Goal: Task Accomplishment & Management: Manage account settings

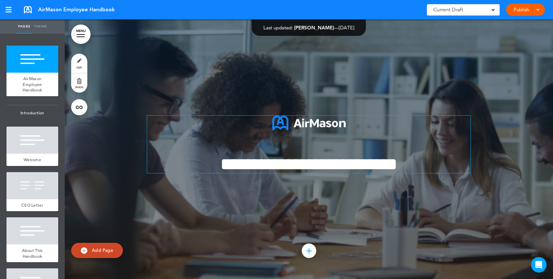
click at [282, 173] on span "**********" at bounding box center [308, 164] width 177 height 18
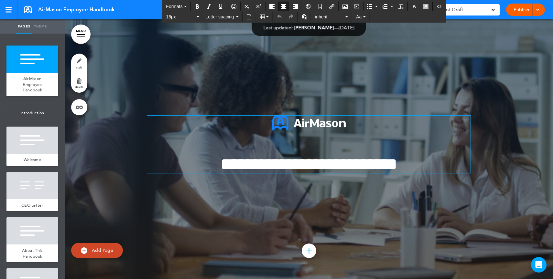
click at [484, 6] on div "Current Draft" at bounding box center [463, 9] width 73 height 11
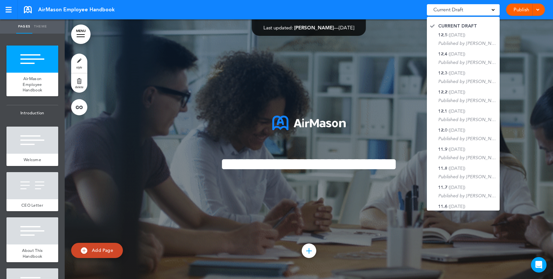
click at [521, 7] on link "Publish" at bounding box center [521, 10] width 20 height 12
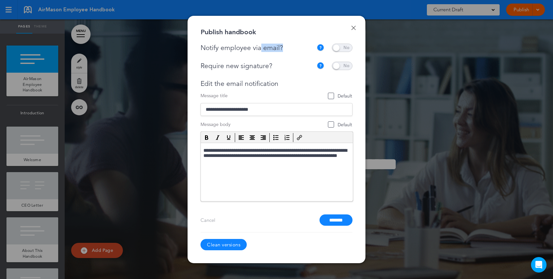
drag, startPoint x: 303, startPoint y: 47, endPoint x: 259, endPoint y: 47, distance: 43.3
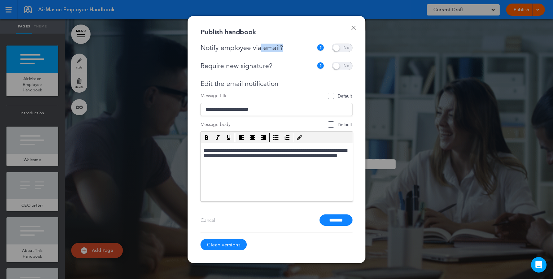
click at [259, 47] on div "Notify employee via email?" at bounding box center [258, 48] width 116 height 8
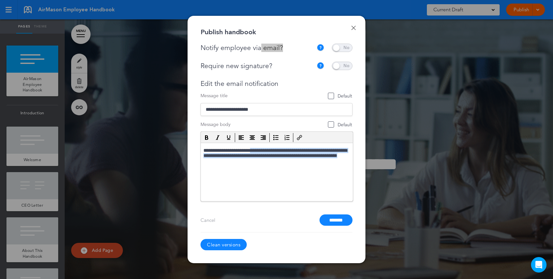
drag, startPoint x: 255, startPoint y: 148, endPoint x: 264, endPoint y: 165, distance: 19.4
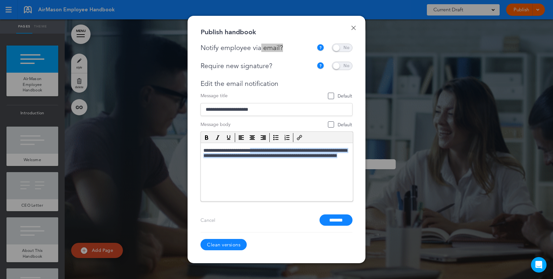
click at [264, 165] on p "**********" at bounding box center [276, 157] width 147 height 18
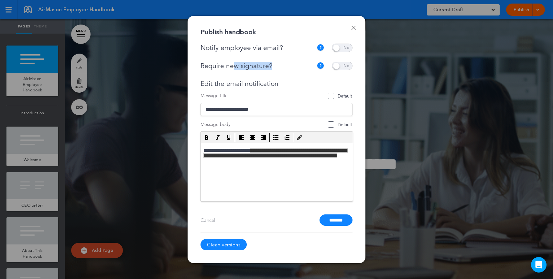
drag, startPoint x: 273, startPoint y: 65, endPoint x: 233, endPoint y: 66, distance: 40.1
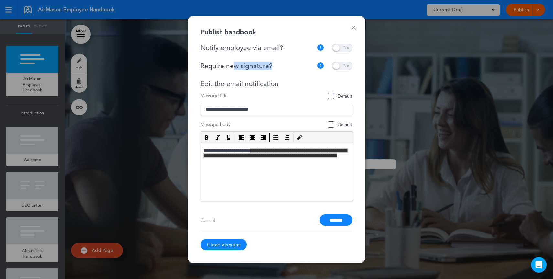
click at [233, 66] on div "Require new signature?" at bounding box center [256, 66] width 113 height 8
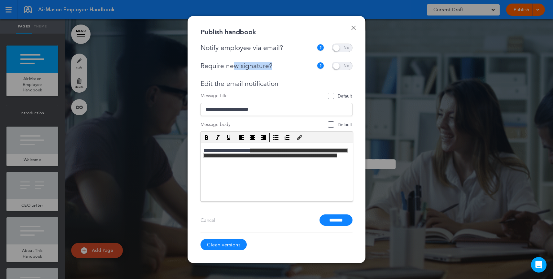
click at [337, 221] on input "*******" at bounding box center [335, 220] width 33 height 11
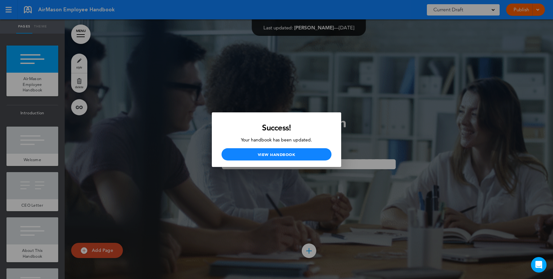
drag, startPoint x: 418, startPoint y: 113, endPoint x: 414, endPoint y: 133, distance: 21.0
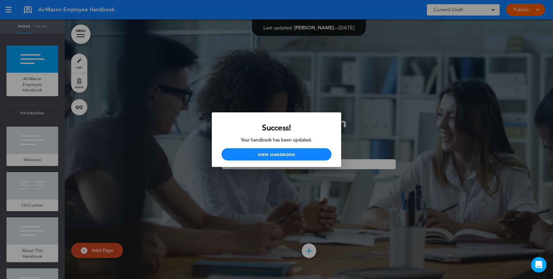
click at [418, 113] on div at bounding box center [276, 139] width 553 height 279
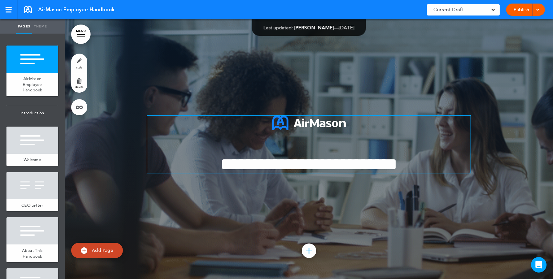
click at [397, 161] on span "**********" at bounding box center [308, 164] width 177 height 18
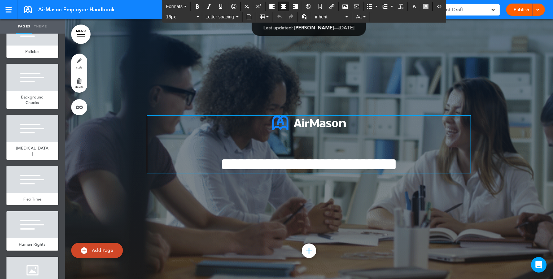
scroll to position [1272, 0]
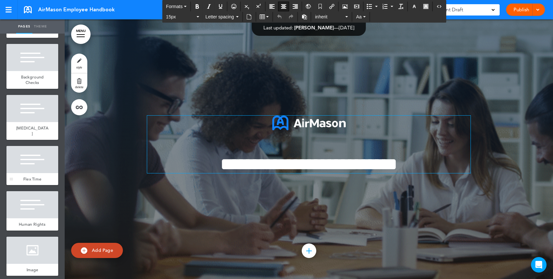
click at [24, 173] on div at bounding box center [32, 159] width 52 height 27
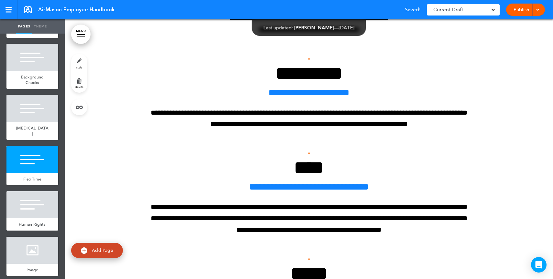
scroll to position [9918, 0]
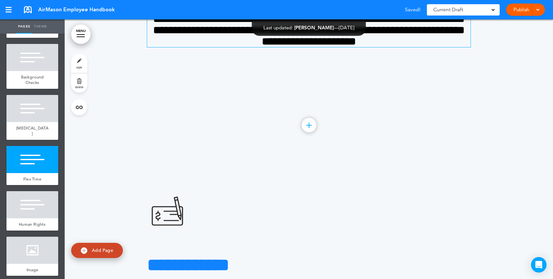
click at [413, 47] on h4 "**********" at bounding box center [308, 30] width 323 height 34
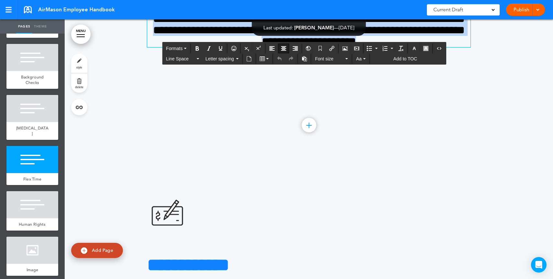
drag, startPoint x: 415, startPoint y: 169, endPoint x: 257, endPoint y: 113, distance: 168.0
click at [257, 47] on div "**********" at bounding box center [308, 13] width 323 height 68
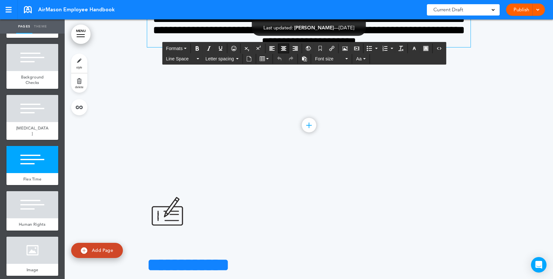
click at [435, 47] on h4 "**********" at bounding box center [308, 30] width 323 height 34
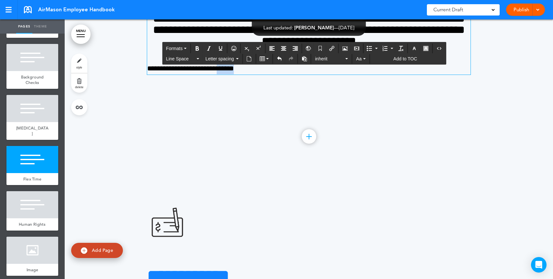
drag, startPoint x: 262, startPoint y: 195, endPoint x: 227, endPoint y: 196, distance: 34.6
click at [227, 74] on p "**********" at bounding box center [308, 68] width 323 height 11
click at [333, 46] on icon "Insert/edit airmason link" at bounding box center [331, 48] width 5 height 5
type input "*****"
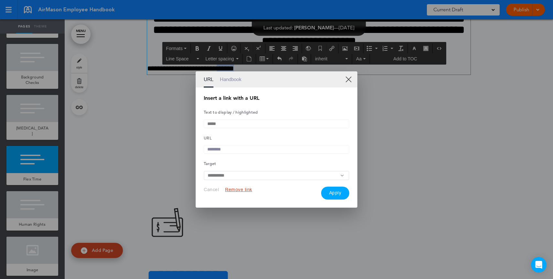
click at [346, 77] on link "XX" at bounding box center [348, 79] width 6 height 6
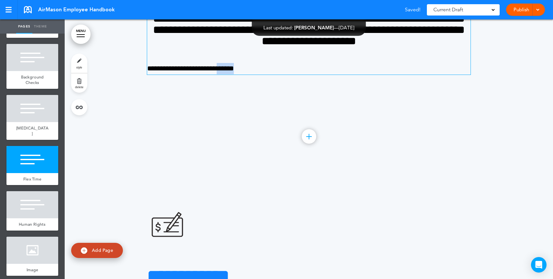
drag, startPoint x: 331, startPoint y: 149, endPoint x: 333, endPoint y: 136, distance: 13.1
click at [331, 47] on span "**********" at bounding box center [308, 30] width 311 height 34
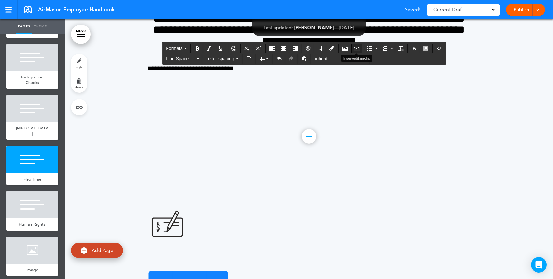
click at [355, 49] on icon "Insert/edit media" at bounding box center [356, 48] width 5 height 5
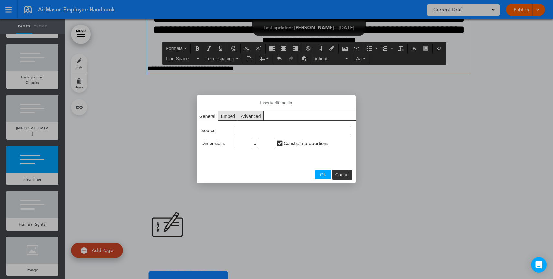
click at [389, 141] on div at bounding box center [276, 139] width 553 height 279
click at [337, 174] on span "Cancel" at bounding box center [342, 174] width 14 height 5
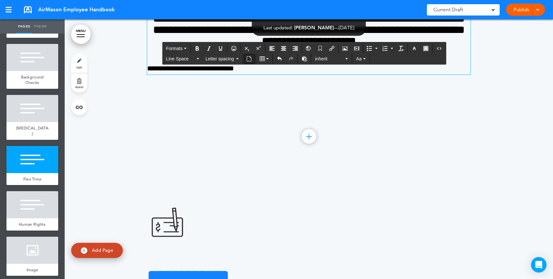
click at [249, 60] on icon "Insert document" at bounding box center [248, 58] width 5 height 5
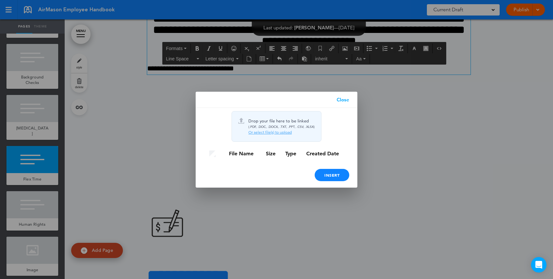
click at [339, 100] on link "Close" at bounding box center [342, 100] width 29 height 16
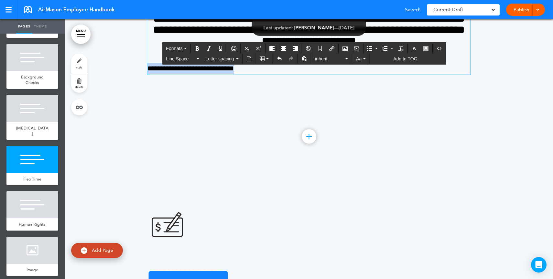
drag, startPoint x: 255, startPoint y: 194, endPoint x: 150, endPoint y: 188, distance: 104.8
click at [150, 74] on div "**********" at bounding box center [308, 26] width 323 height 95
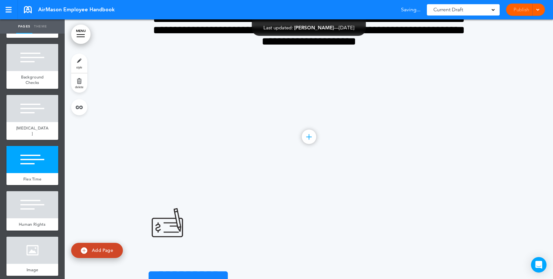
click at [116, 250] on link "Add Page" at bounding box center [97, 250] width 52 height 15
type input "********"
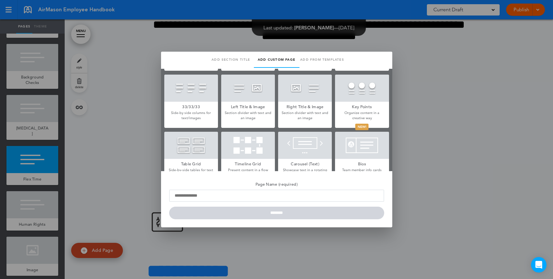
scroll to position [169, 0]
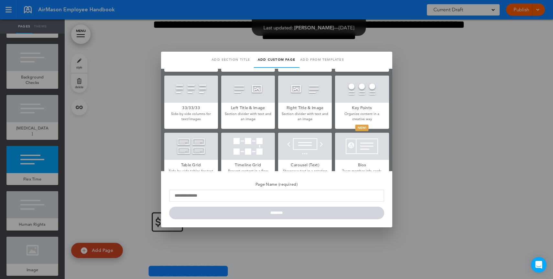
click at [465, 152] on div at bounding box center [276, 139] width 553 height 279
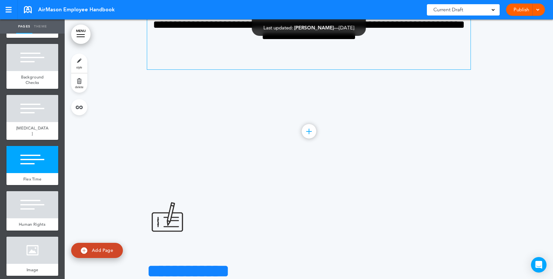
click at [254, 69] on div "**********" at bounding box center [308, 21] width 323 height 95
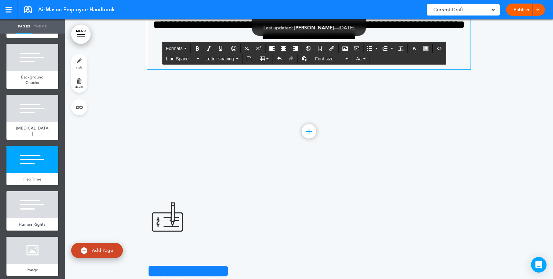
scroll to position [9923, 0]
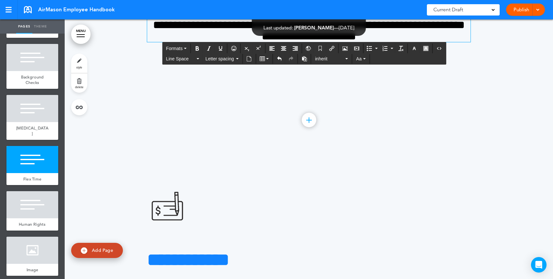
click at [79, 69] on span "style" at bounding box center [79, 67] width 6 height 4
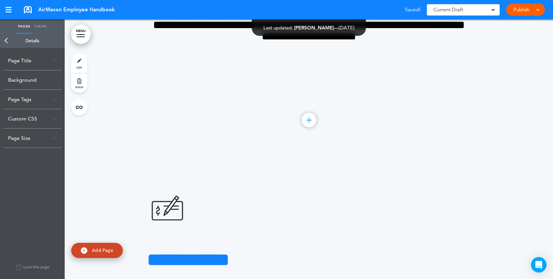
click at [39, 80] on div "Background" at bounding box center [32, 79] width 58 height 19
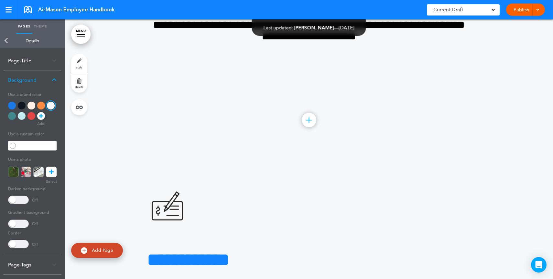
click at [11, 107] on div at bounding box center [12, 106] width 8 height 8
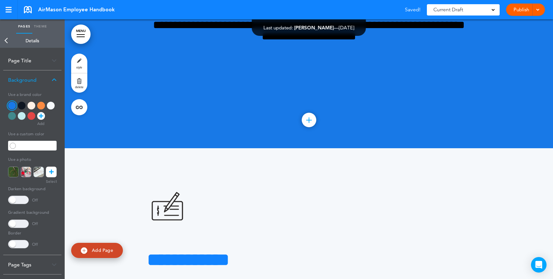
click at [9, 117] on div at bounding box center [12, 116] width 8 height 8
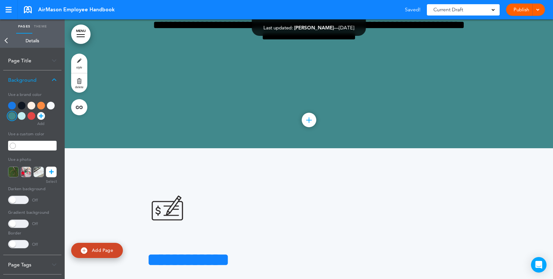
click at [25, 117] on div at bounding box center [22, 116] width 8 height 8
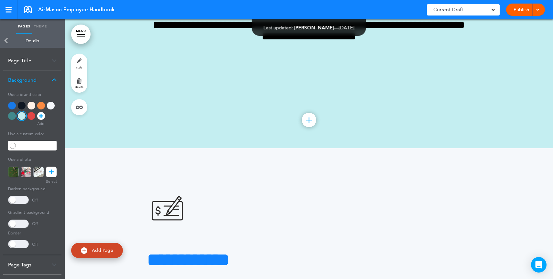
click at [32, 118] on div at bounding box center [31, 116] width 8 height 8
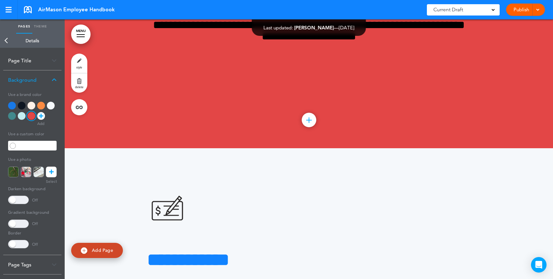
click at [38, 115] on div at bounding box center [41, 116] width 8 height 8
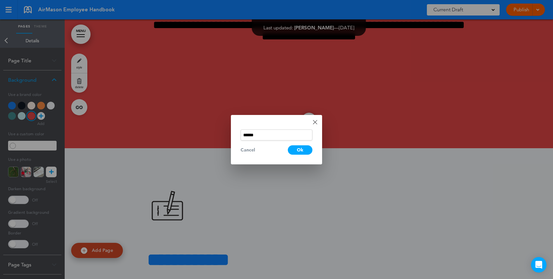
click at [316, 123] on link "Done" at bounding box center [314, 122] width 5 height 5
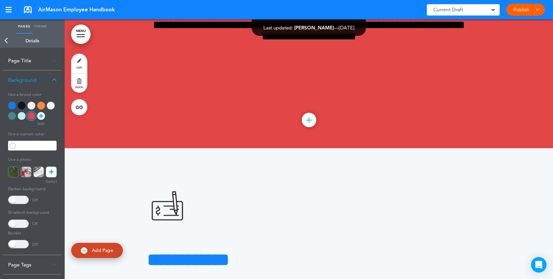
click at [42, 115] on icon at bounding box center [41, 116] width 5 height 8
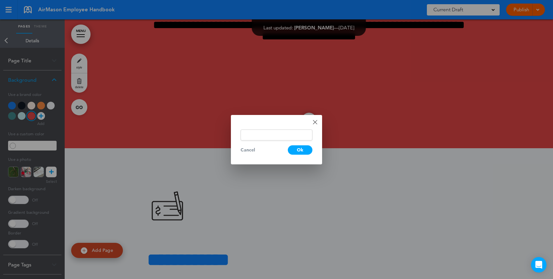
click at [318, 122] on div "Done Change color Cancel Ok" at bounding box center [276, 139] width 91 height 49
drag, startPoint x: 312, startPoint y: 121, endPoint x: 302, endPoint y: 121, distance: 10.0
click at [312, 121] on link "Done" at bounding box center [314, 122] width 5 height 5
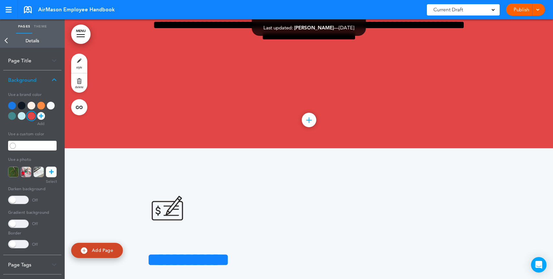
drag, startPoint x: 39, startPoint y: 116, endPoint x: 52, endPoint y: 115, distance: 13.0
click at [39, 116] on icon at bounding box center [41, 116] width 5 height 8
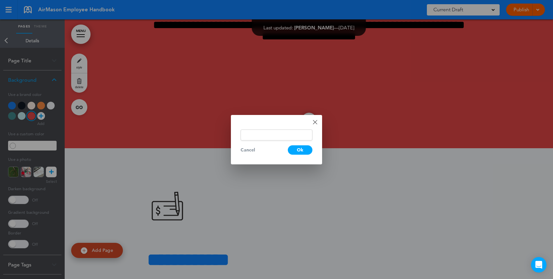
click at [287, 130] on input "text" at bounding box center [276, 135] width 72 height 11
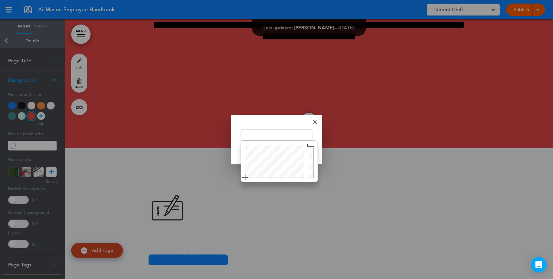
type input "******"
click at [272, 151] on div at bounding box center [273, 161] width 65 height 41
click at [284, 122] on div "Done Change color ****** Cancel Ok" at bounding box center [276, 139] width 91 height 49
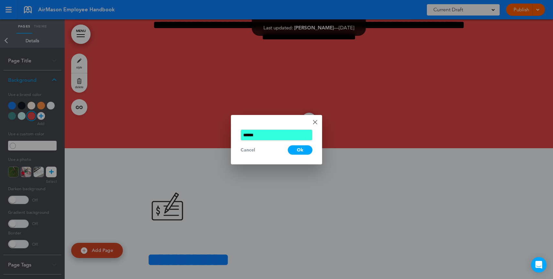
click at [309, 148] on div "Ok" at bounding box center [300, 149] width 25 height 9
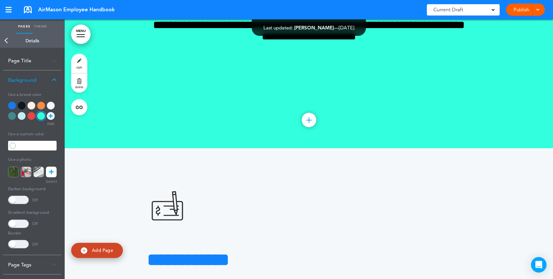
click at [55, 178] on div "**********" at bounding box center [32, 179] width 48 height 50
click at [55, 173] on link at bounding box center [51, 172] width 11 height 11
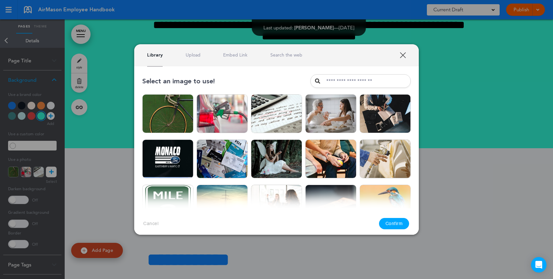
click at [189, 59] on div "Library Upload Embed Link Search the web" at bounding box center [276, 55] width 284 height 22
click at [191, 56] on link "Upload" at bounding box center [192, 55] width 15 height 6
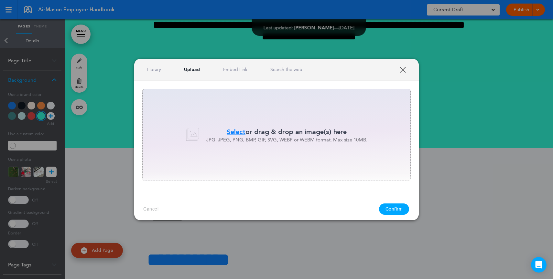
click at [281, 74] on div "Library Upload Embed Link Search the web" at bounding box center [276, 70] width 284 height 22
click at [281, 71] on link "Search the web" at bounding box center [286, 70] width 32 height 6
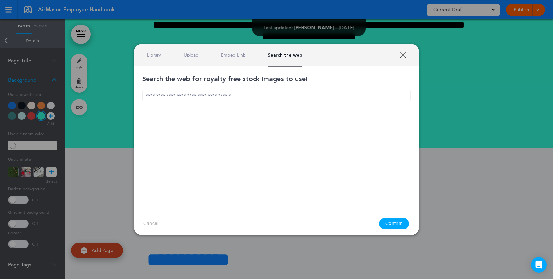
click at [246, 95] on input "text" at bounding box center [276, 95] width 268 height 11
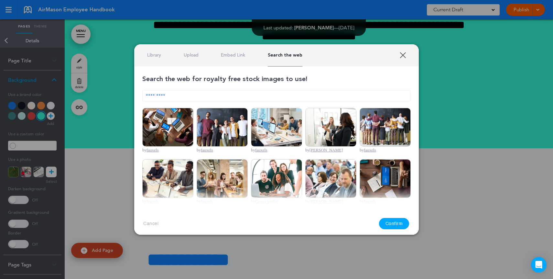
type input "*********"
click at [207, 125] on img at bounding box center [221, 127] width 51 height 39
click at [402, 225] on button "Confirm" at bounding box center [394, 223] width 30 height 11
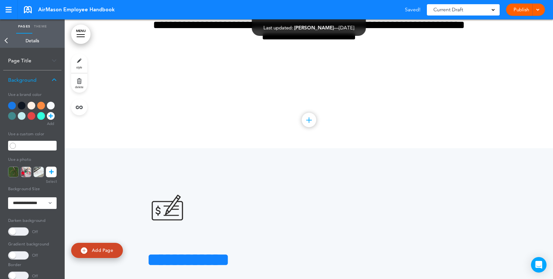
scroll to position [21, 0]
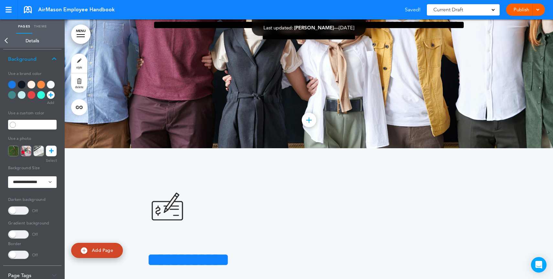
click at [21, 211] on span at bounding box center [18, 210] width 21 height 8
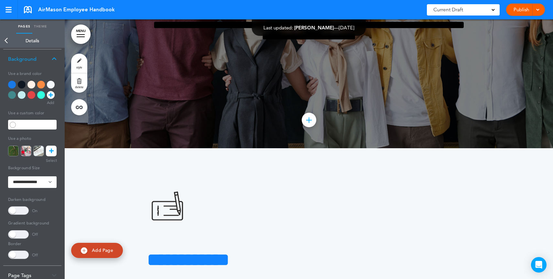
click at [21, 211] on span at bounding box center [18, 210] width 21 height 8
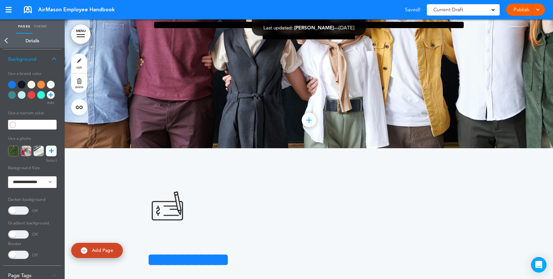
click at [23, 233] on span at bounding box center [18, 234] width 21 height 8
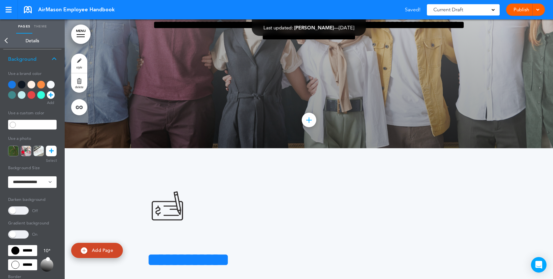
click at [23, 233] on span at bounding box center [18, 234] width 21 height 8
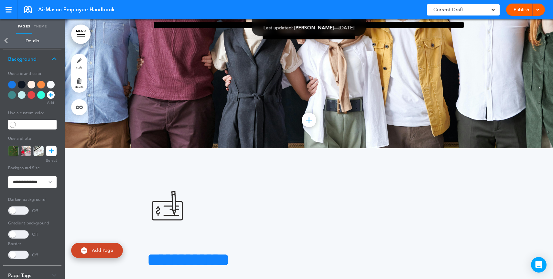
click at [50, 83] on div at bounding box center [51, 85] width 8 height 8
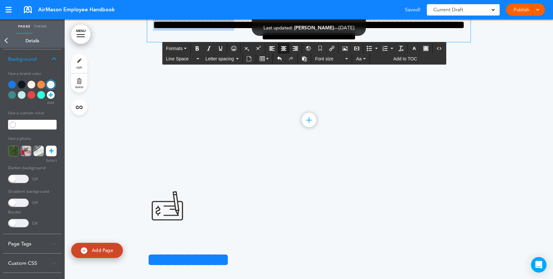
drag, startPoint x: 263, startPoint y: 114, endPoint x: 302, endPoint y: 155, distance: 57.1
click at [302, 42] on div "**********" at bounding box center [308, 8] width 323 height 68
click at [302, 42] on span "**********" at bounding box center [308, 25] width 311 height 34
drag, startPoint x: 369, startPoint y: 117, endPoint x: 286, endPoint y: 120, distance: 83.1
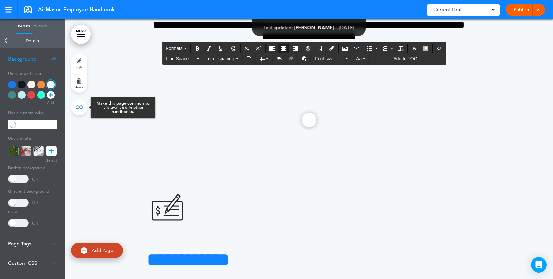
click at [83, 111] on link at bounding box center [79, 107] width 16 height 16
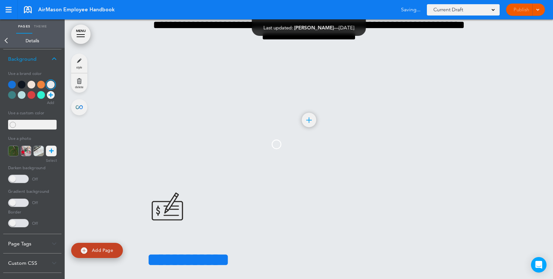
type input "*********"
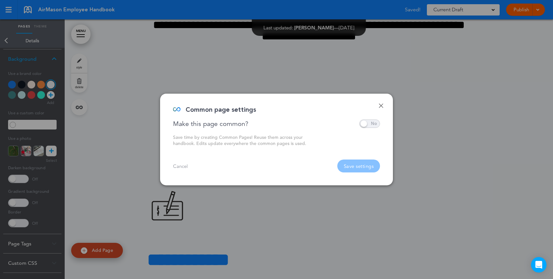
click at [364, 122] on span at bounding box center [369, 124] width 21 height 8
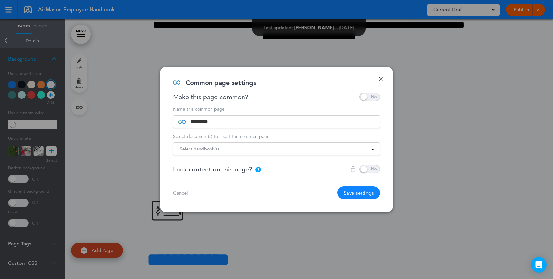
click at [203, 152] on span "Select handbook(s)" at bounding box center [199, 148] width 39 height 9
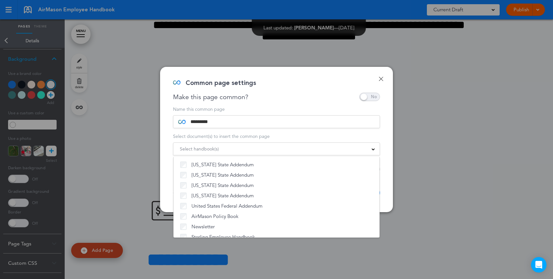
drag, startPoint x: 353, startPoint y: 82, endPoint x: 369, endPoint y: 80, distance: 15.6
click at [356, 81] on div "Common page settings" at bounding box center [274, 86] width 202 height 13
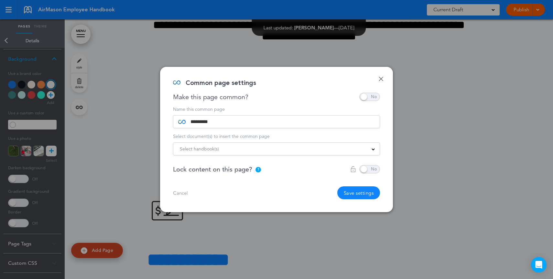
click at [379, 79] on link "Done" at bounding box center [380, 79] width 5 height 5
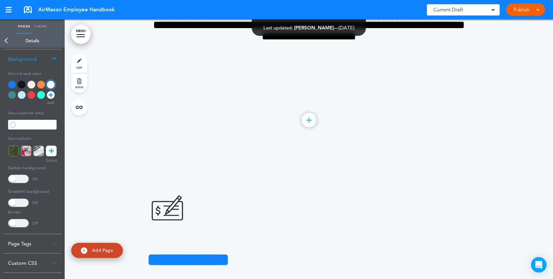
click at [473, 10] on div "Current Draft" at bounding box center [463, 9] width 73 height 11
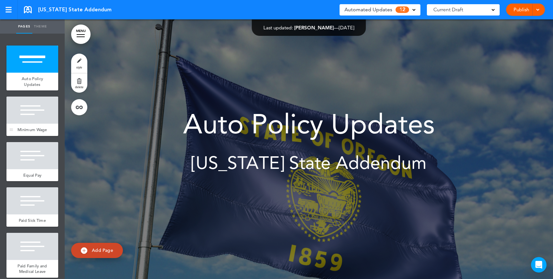
click at [29, 126] on div "Minimum Wage" at bounding box center [32, 130] width 52 height 12
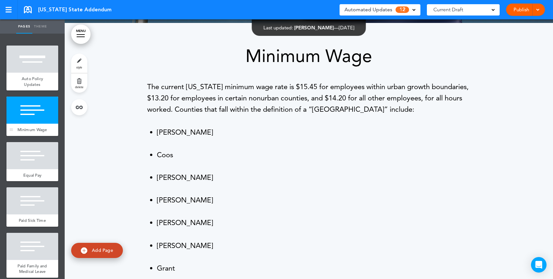
scroll to position [260, 0]
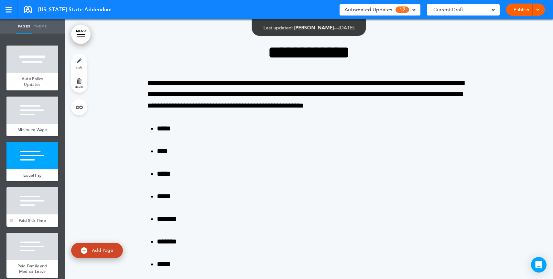
click at [38, 215] on div at bounding box center [32, 200] width 52 height 27
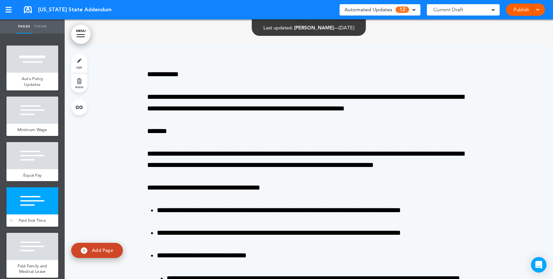
scroll to position [1072, 0]
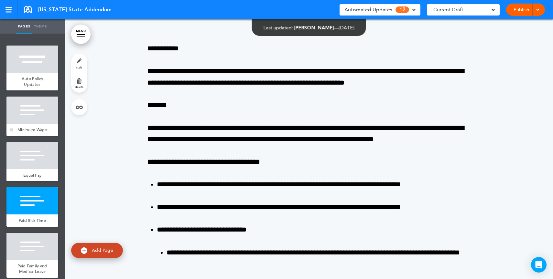
click at [33, 99] on div at bounding box center [32, 110] width 52 height 27
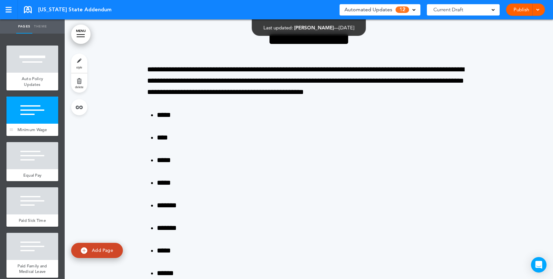
scroll to position [260, 0]
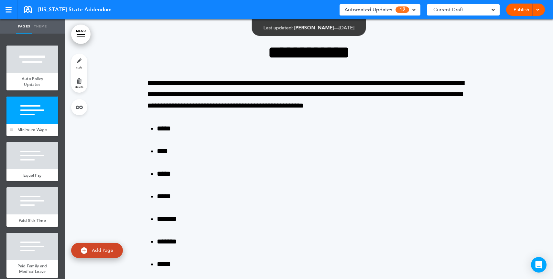
click at [26, 130] on span "Minimum Wage" at bounding box center [32, 129] width 30 height 5
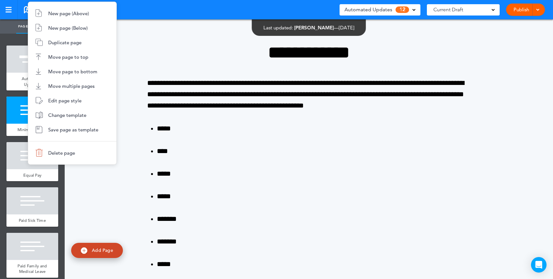
drag, startPoint x: 30, startPoint y: 224, endPoint x: 23, endPoint y: 221, distance: 7.3
click at [30, 224] on div at bounding box center [276, 139] width 553 height 279
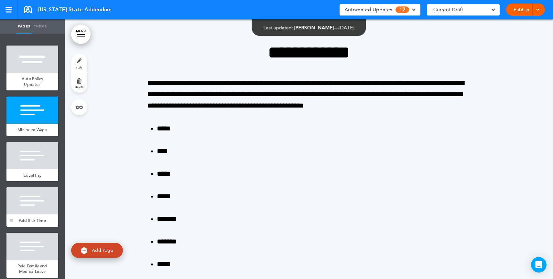
click at [21, 213] on div at bounding box center [32, 200] width 52 height 27
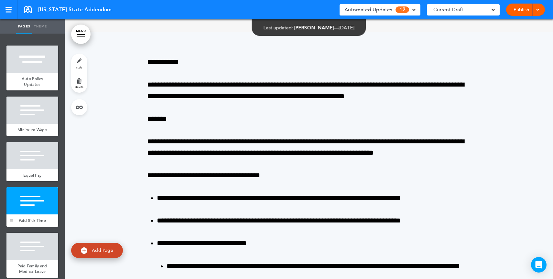
scroll to position [1072, 0]
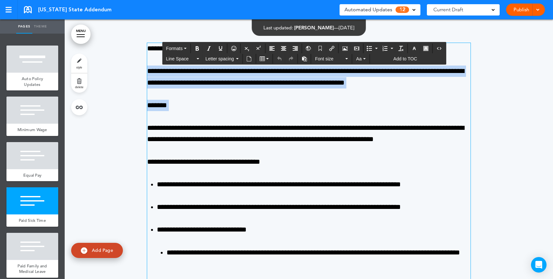
drag, startPoint x: 182, startPoint y: 61, endPoint x: 278, endPoint y: 114, distance: 108.9
click at [278, 114] on div "**********" at bounding box center [308, 105] width 323 height 125
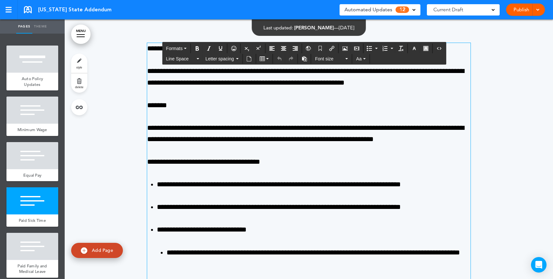
click at [278, 113] on div "**********" at bounding box center [308, 105] width 323 height 125
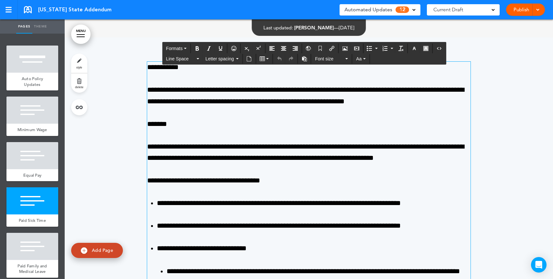
scroll to position [1048, 0]
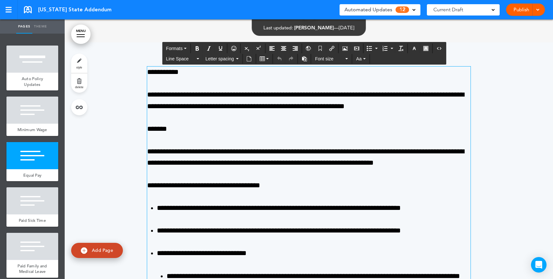
click at [394, 13] on div "Automated Updates 12" at bounding box center [379, 9] width 71 height 9
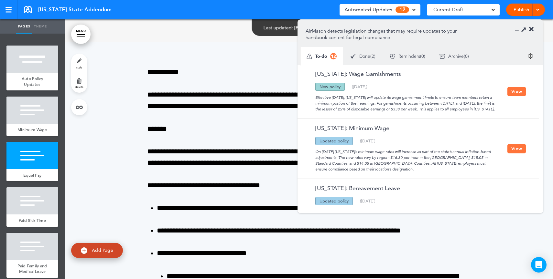
scroll to position [0, 0]
drag, startPoint x: 357, startPoint y: 119, endPoint x: 311, endPoint y: 98, distance: 49.9
click at [311, 98] on div "Oregon: Wage Garnishments Updated policy New policy Deleted policy ( 06/14/2025…" at bounding box center [416, 92] width 238 height 54
click at [313, 108] on div "Effective July 1, 2025, Oregon will update its wage garnishment limits to ensur…" at bounding box center [406, 101] width 202 height 21
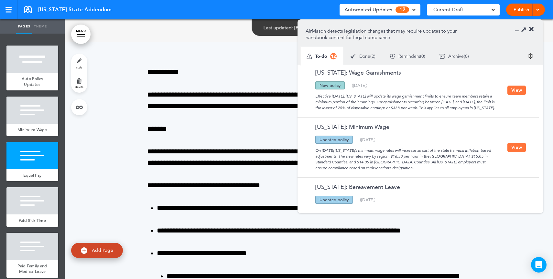
scroll to position [4, 0]
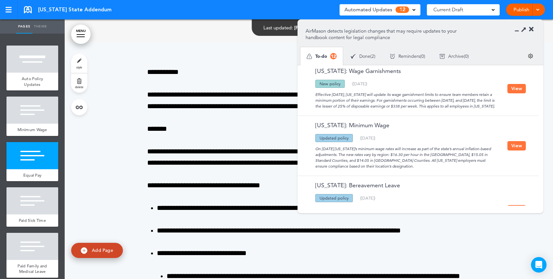
click at [514, 91] on button "View" at bounding box center [516, 88] width 18 height 9
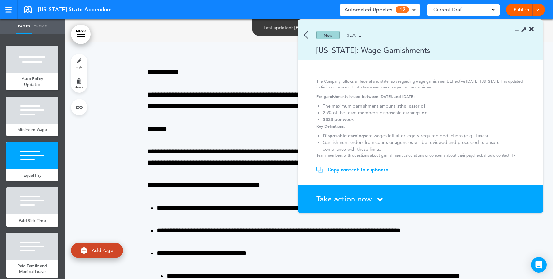
scroll to position [0, 0]
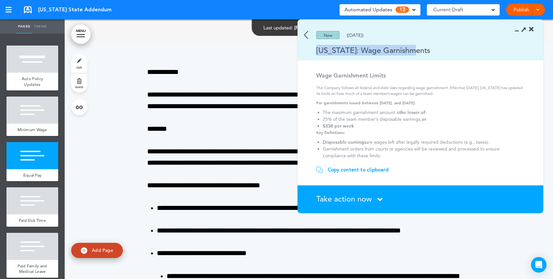
drag, startPoint x: 344, startPoint y: 43, endPoint x: 452, endPoint y: 47, distance: 107.7
click at [452, 47] on section "New (06/14/2025) Oregon: Wage Garnishments" at bounding box center [420, 40] width 246 height 41
click at [345, 171] on div "Copy content to clipboard" at bounding box center [357, 170] width 61 height 6
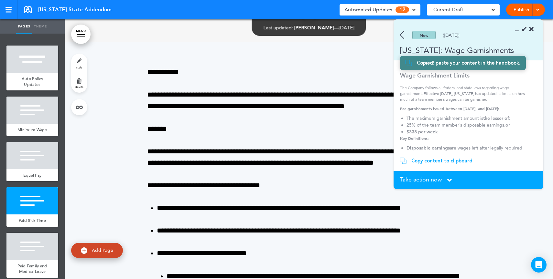
click at [106, 251] on span "Add Page" at bounding box center [102, 251] width 21 height 6
type input "********"
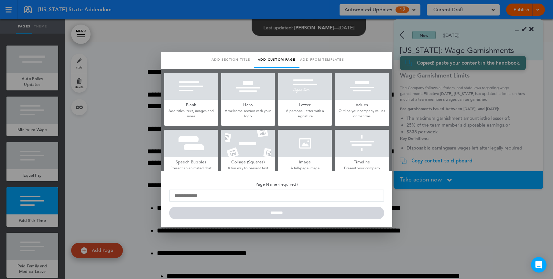
click at [192, 89] on div at bounding box center [191, 86] width 54 height 27
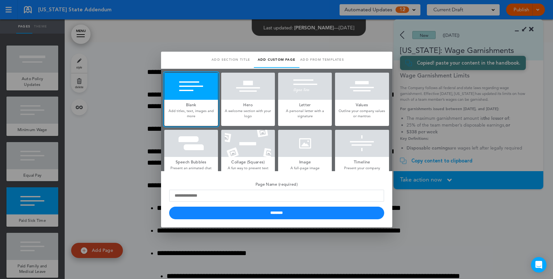
click at [441, 145] on div at bounding box center [276, 139] width 553 height 279
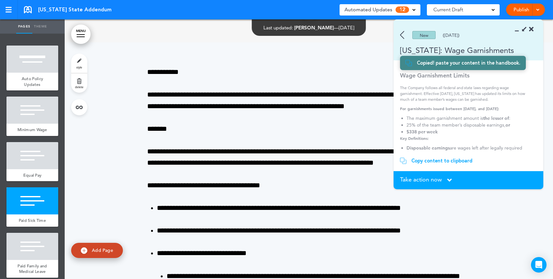
click at [424, 180] on span "Take action now" at bounding box center [421, 180] width 42 height 6
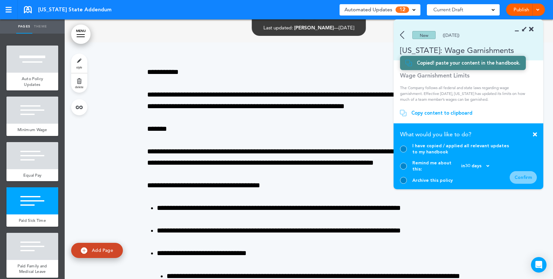
click at [403, 153] on div at bounding box center [403, 149] width 7 height 7
